Goal: Transaction & Acquisition: Purchase product/service

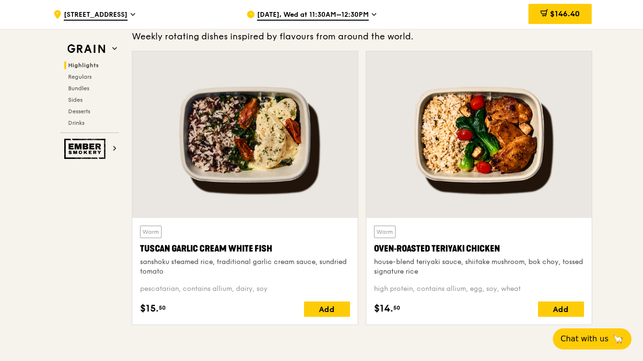
scroll to position [301, 0]
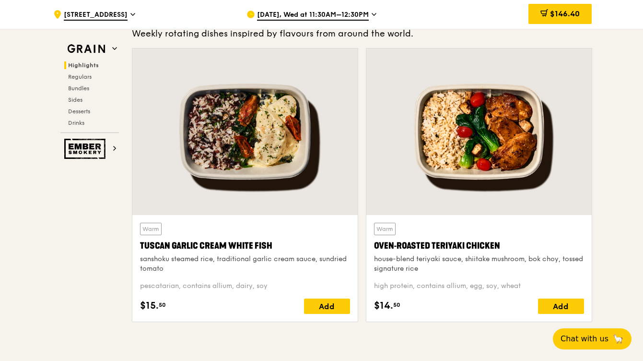
click at [483, 130] on div at bounding box center [478, 131] width 225 height 166
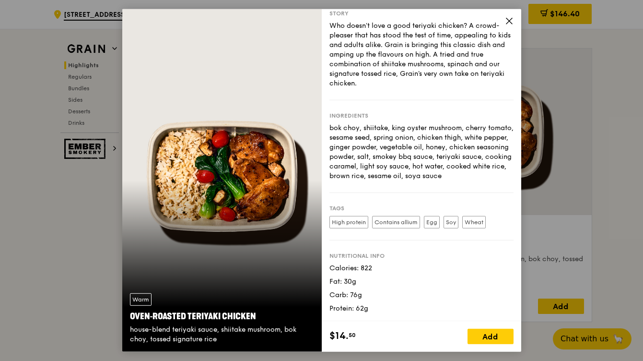
scroll to position [29, 0]
click at [508, 19] on icon at bounding box center [509, 21] width 9 height 9
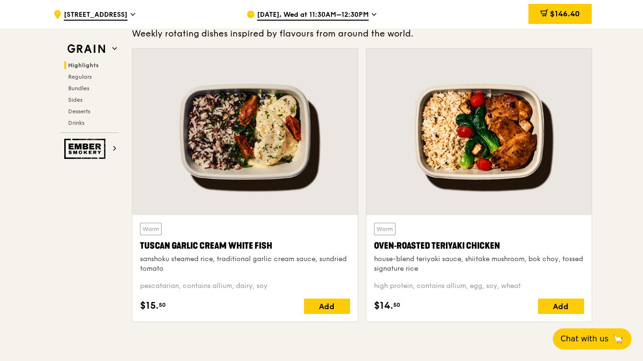
click at [250, 170] on div at bounding box center [244, 131] width 225 height 166
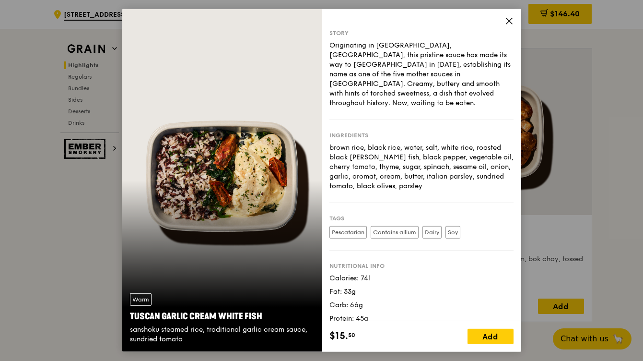
click at [510, 15] on div "Story Originating in [GEOGRAPHIC_DATA], [GEOGRAPHIC_DATA], this pristine sauce …" at bounding box center [422, 165] width 200 height 312
click at [508, 20] on icon at bounding box center [510, 21] width 6 height 6
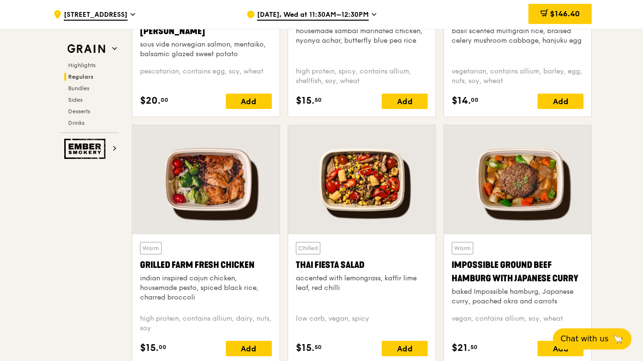
scroll to position [927, 0]
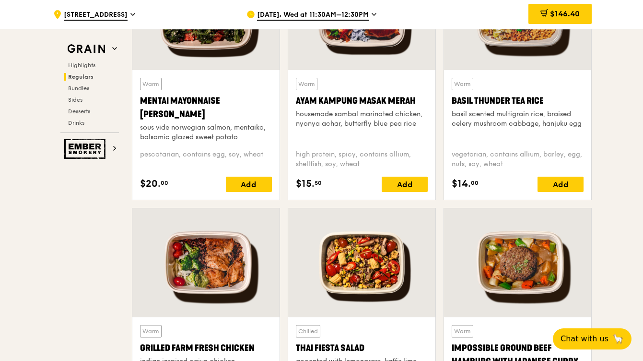
click at [198, 105] on div "Mentai Mayonnaise [PERSON_NAME]" at bounding box center [206, 107] width 132 height 27
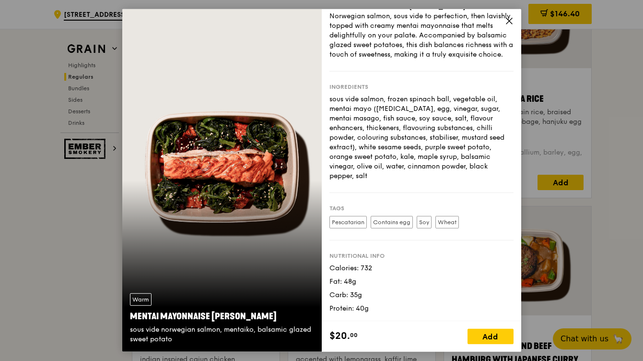
scroll to position [929, 0]
click at [508, 23] on icon at bounding box center [509, 21] width 9 height 9
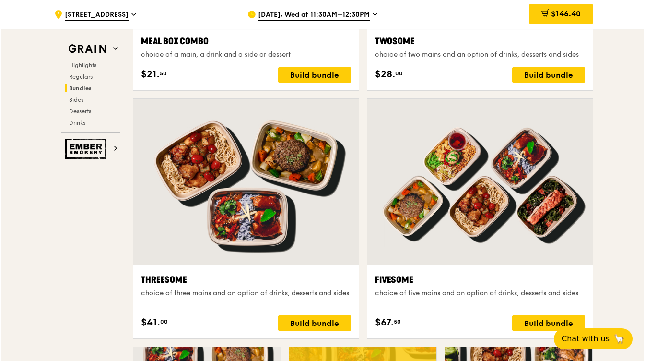
scroll to position [1746, 0]
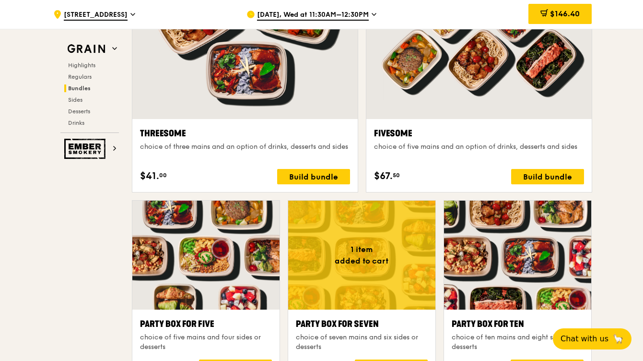
click at [356, 234] on div at bounding box center [361, 254] width 147 height 109
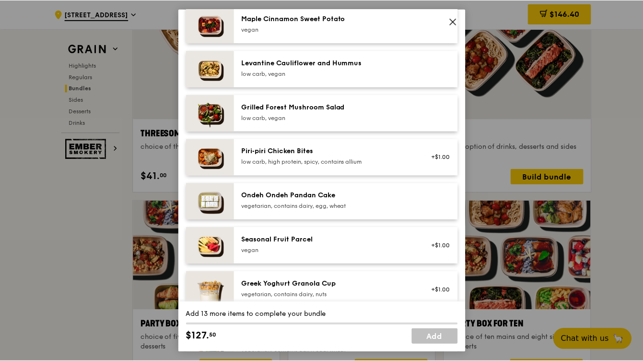
scroll to position [536, 0]
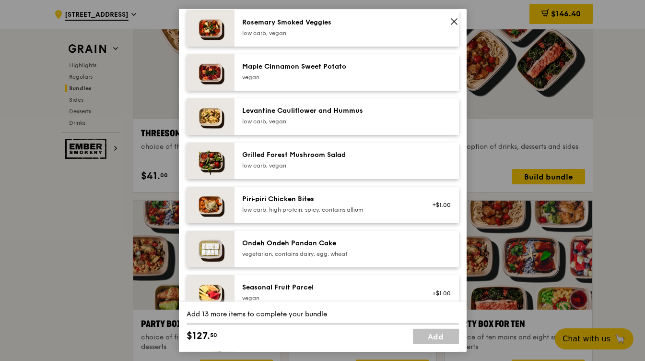
click at [455, 20] on icon at bounding box center [454, 22] width 6 height 6
